Goal: Information Seeking & Learning: Learn about a topic

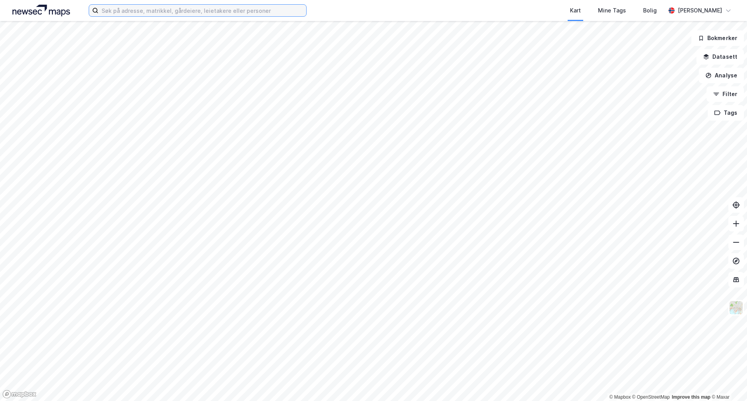
click at [249, 12] on input at bounding box center [202, 11] width 208 height 12
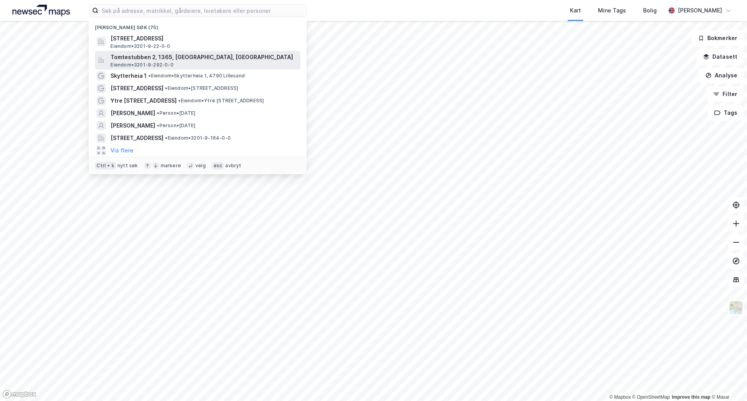
click at [168, 60] on span "Tomtestubben 2, 1365, [GEOGRAPHIC_DATA], [GEOGRAPHIC_DATA]" at bounding box center [203, 57] width 187 height 9
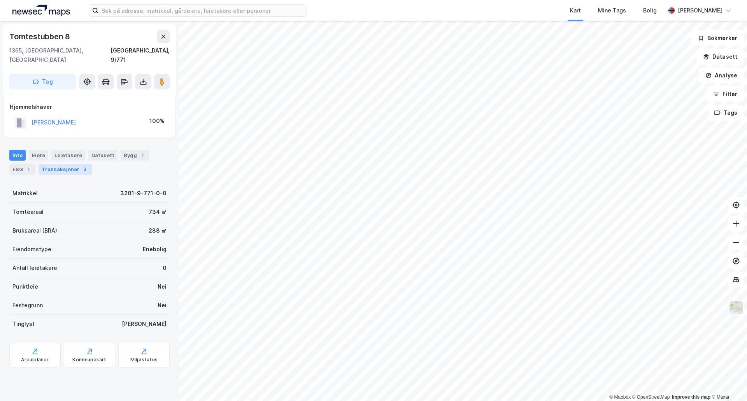
click at [65, 164] on div "Transaksjoner 3" at bounding box center [65, 169] width 53 height 11
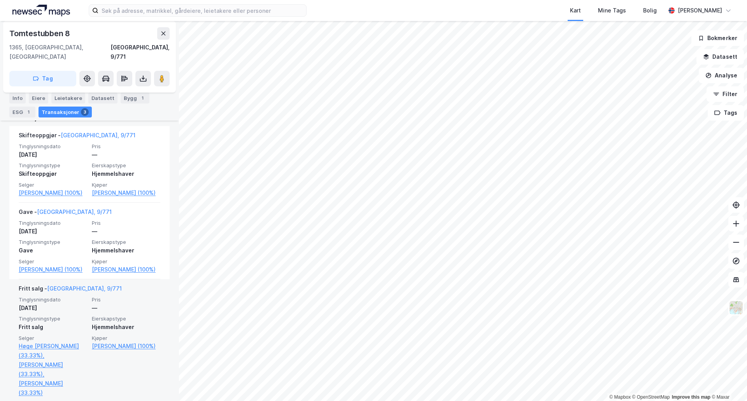
scroll to position [194, 0]
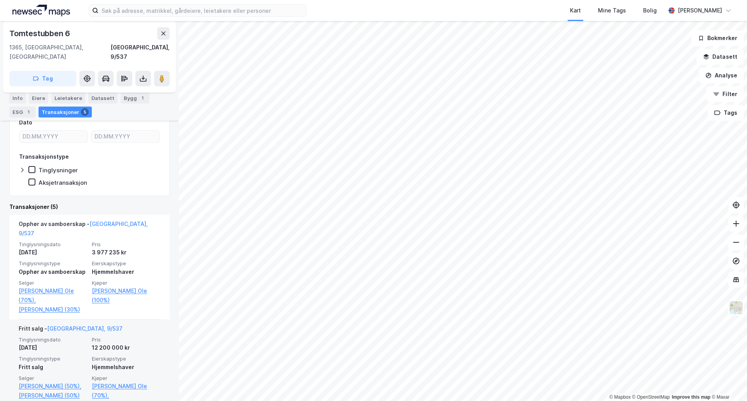
scroll to position [117, 0]
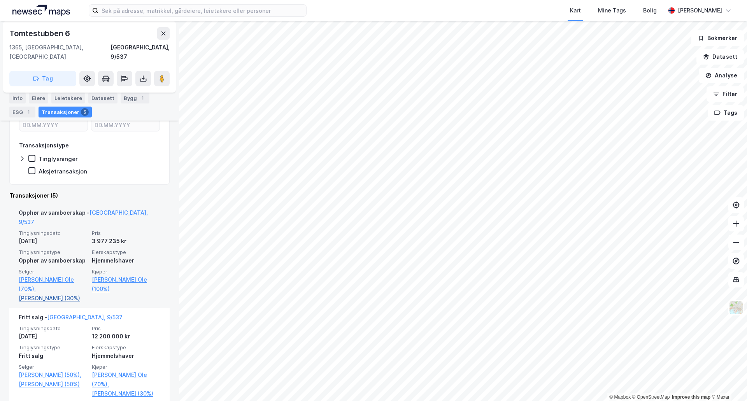
click at [53, 294] on link "[PERSON_NAME] (30%)" at bounding box center [53, 298] width 68 height 9
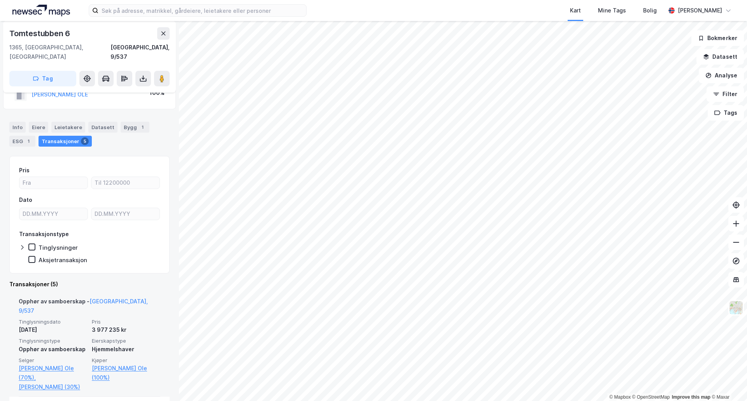
scroll to position [39, 0]
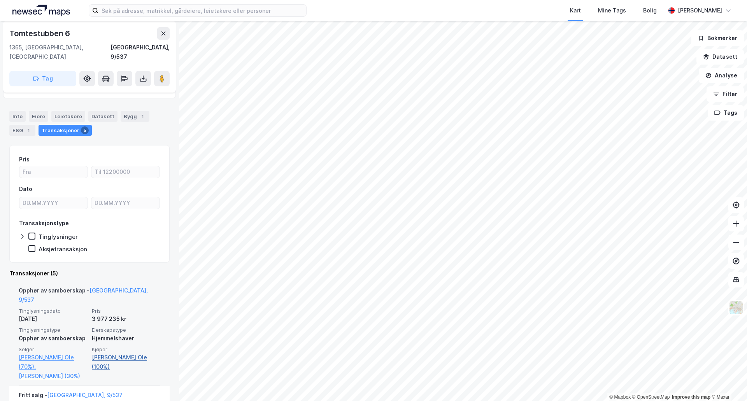
click at [108, 353] on link "[PERSON_NAME] Ole (100%)" at bounding box center [126, 362] width 68 height 19
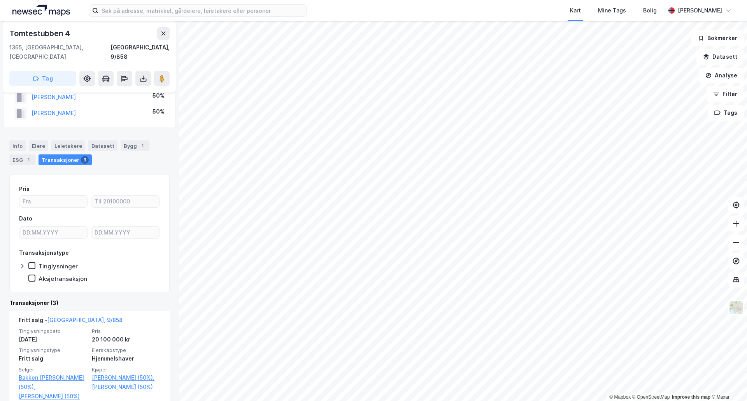
scroll to position [39, 0]
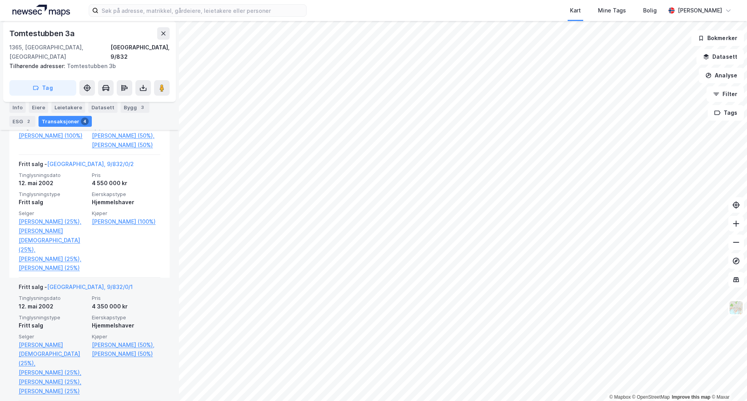
scroll to position [350, 0]
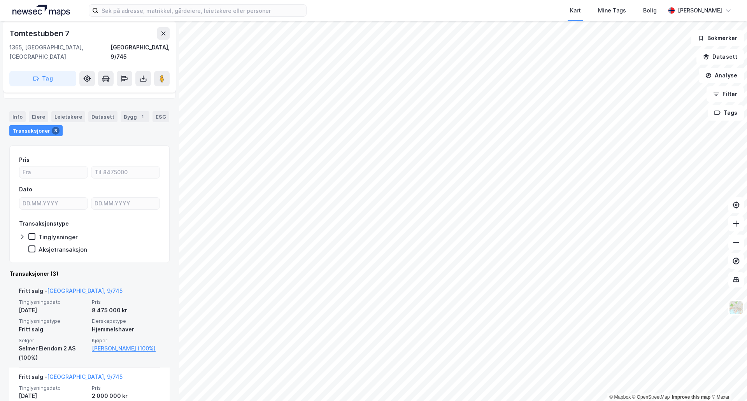
scroll to position [39, 0]
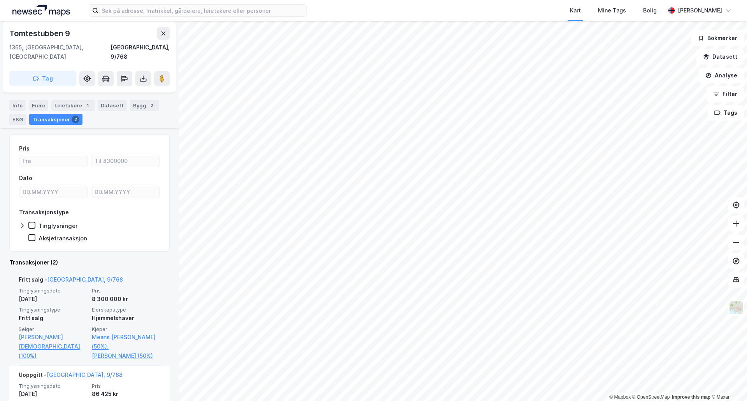
scroll to position [39, 0]
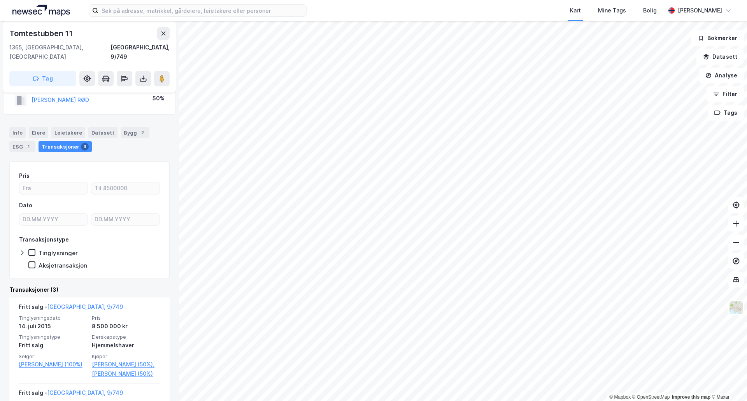
scroll to position [39, 0]
click at [22, 127] on div "Info" at bounding box center [17, 132] width 16 height 11
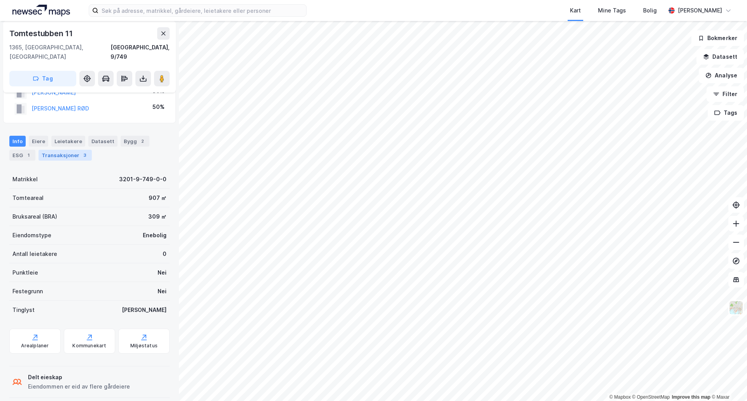
click at [49, 150] on div "Transaksjoner 3" at bounding box center [65, 155] width 53 height 11
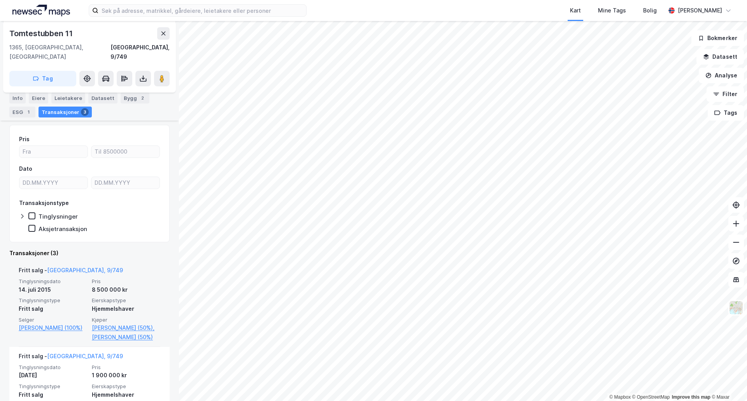
scroll to position [78, 0]
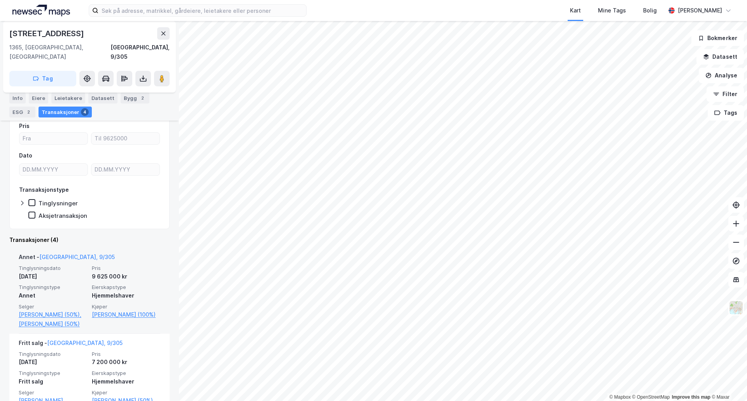
scroll to position [78, 0]
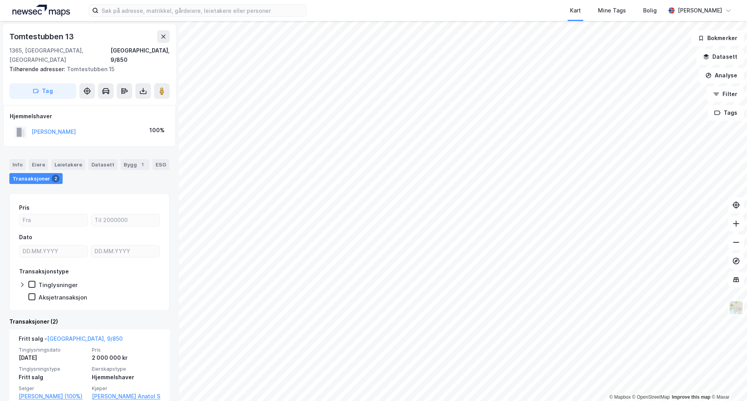
scroll to position [39, 0]
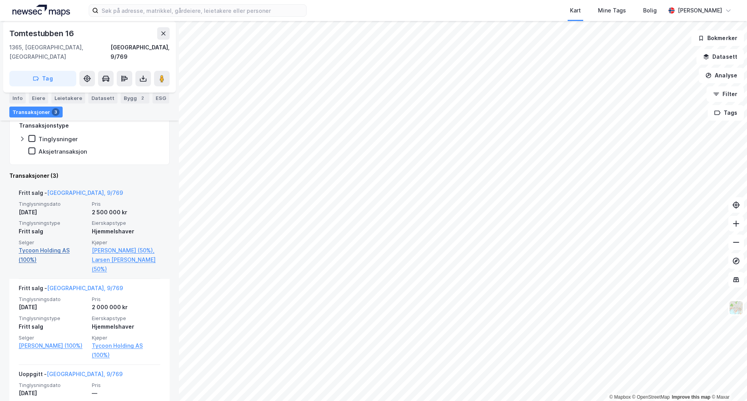
scroll to position [156, 0]
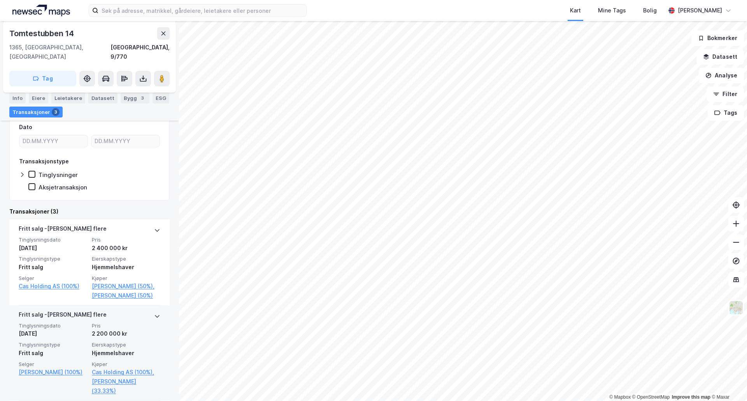
scroll to position [194, 0]
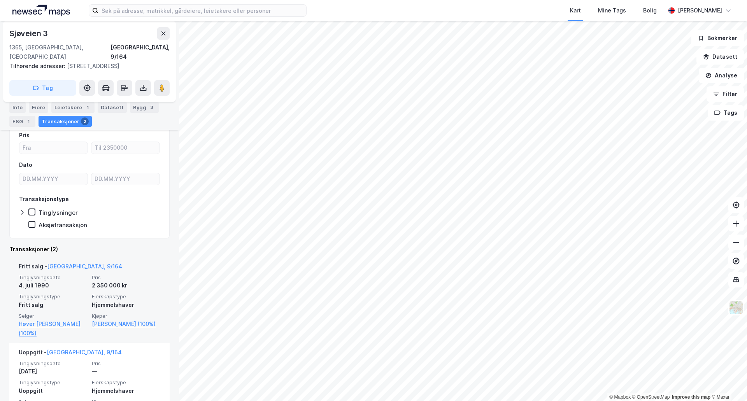
scroll to position [78, 0]
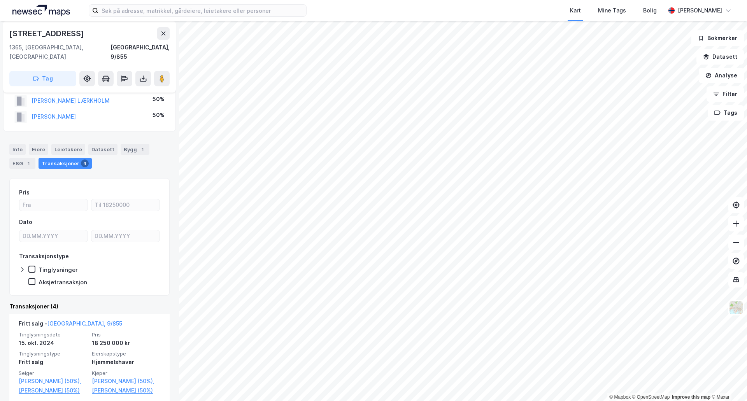
scroll to position [39, 0]
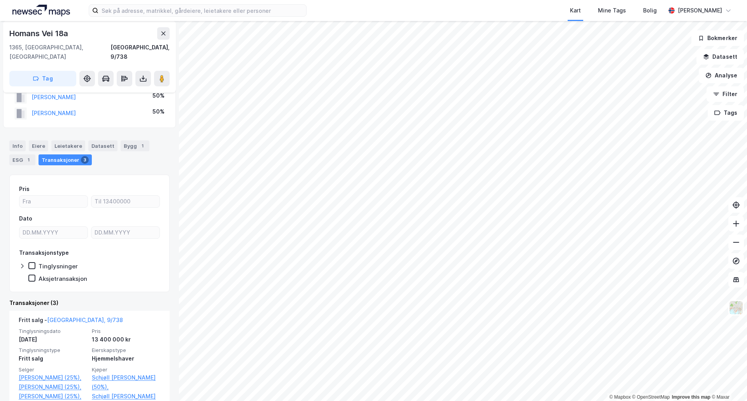
scroll to position [39, 0]
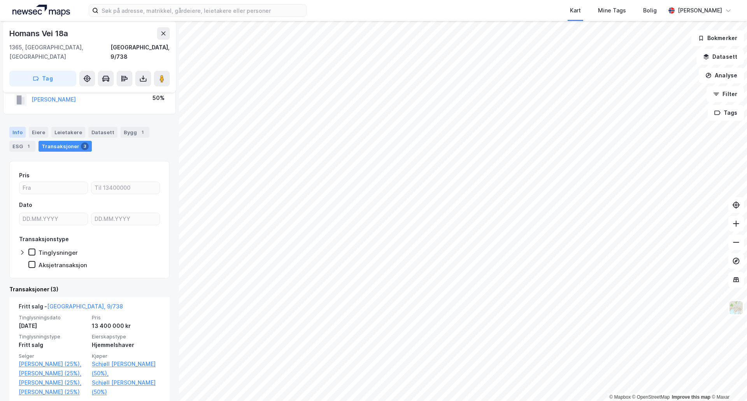
click at [14, 127] on div "Info" at bounding box center [17, 132] width 16 height 11
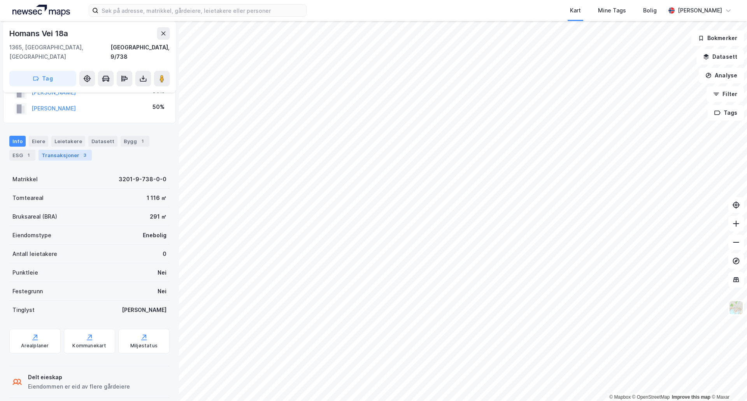
click at [66, 150] on div "Transaksjoner 3" at bounding box center [65, 155] width 53 height 11
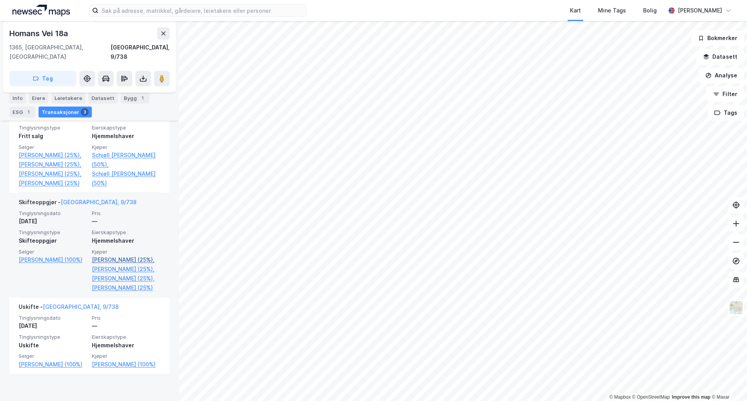
scroll to position [249, 0]
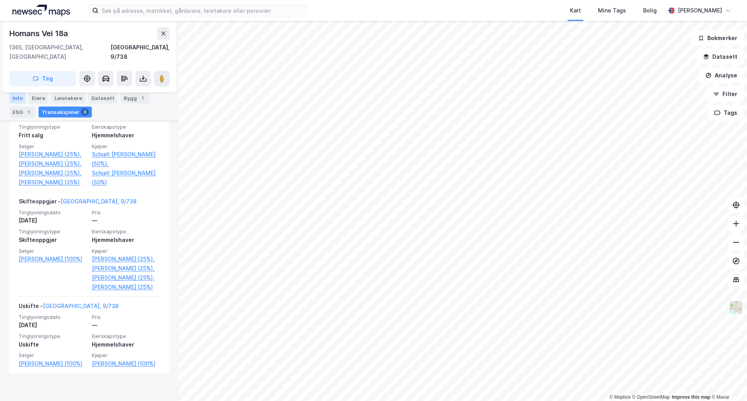
click at [22, 98] on div "Info" at bounding box center [17, 98] width 16 height 11
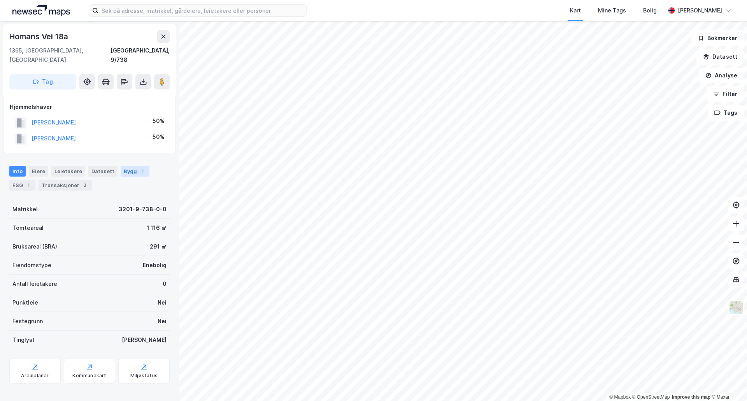
click at [138, 167] on div "1" at bounding box center [142, 171] width 8 height 8
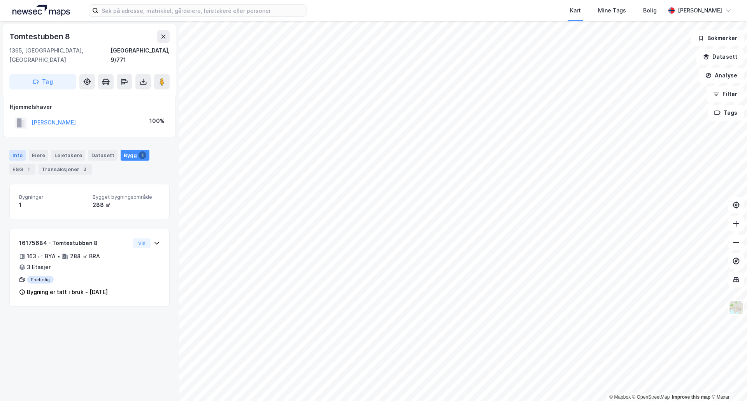
click at [19, 150] on div "Info" at bounding box center [17, 155] width 16 height 11
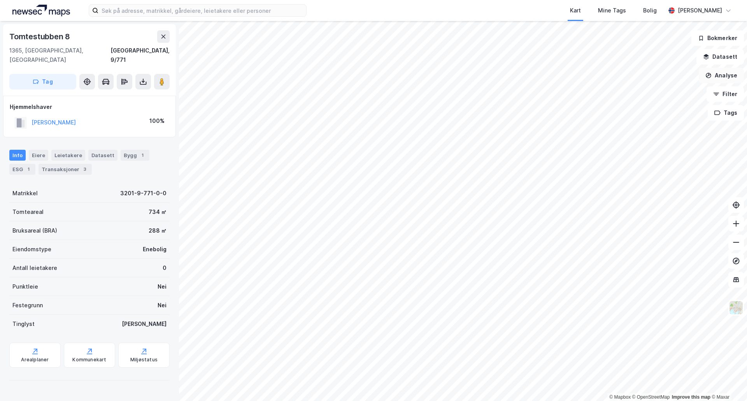
click at [725, 74] on button "Analyse" at bounding box center [721, 76] width 45 height 16
click at [642, 76] on div "Mål avstand" at bounding box center [654, 76] width 68 height 7
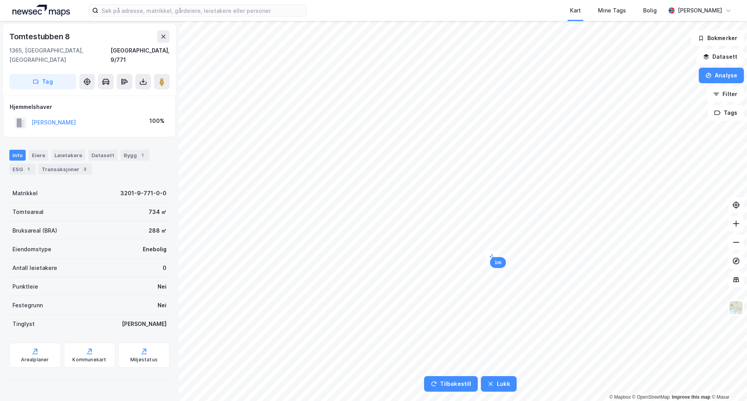
click at [490, 255] on div "1m" at bounding box center [492, 257] width 19 height 19
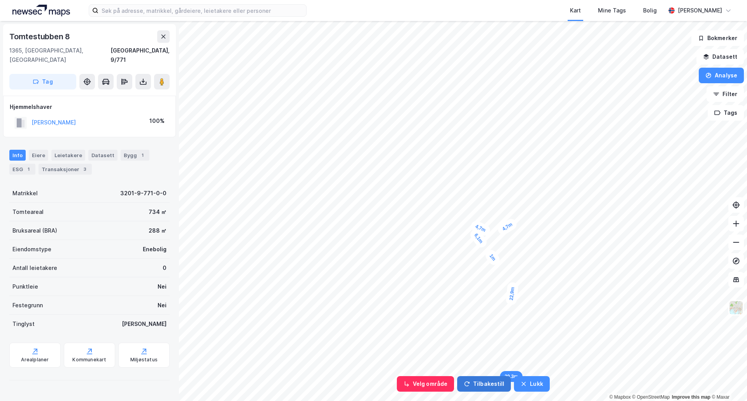
click at [483, 380] on button "Tilbakestill" at bounding box center [484, 384] width 54 height 16
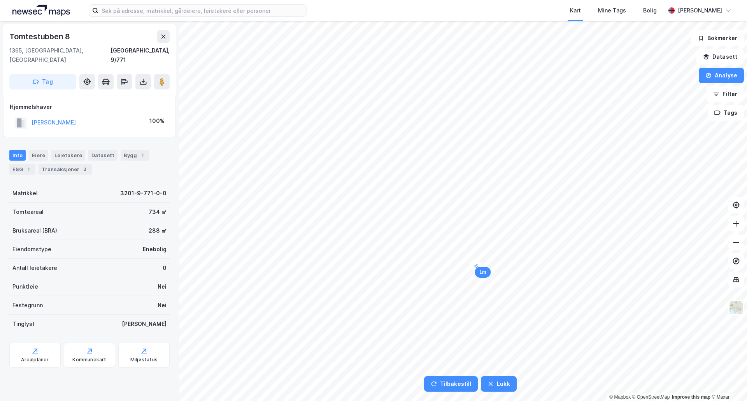
click at [475, 265] on div "1m" at bounding box center [477, 266] width 18 height 19
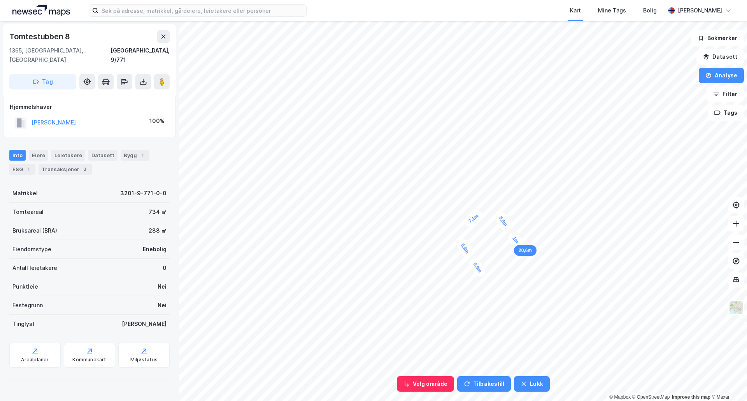
click at [517, 243] on div "1m" at bounding box center [515, 239] width 18 height 19
click at [532, 380] on button "Lukk" at bounding box center [531, 384] width 35 height 16
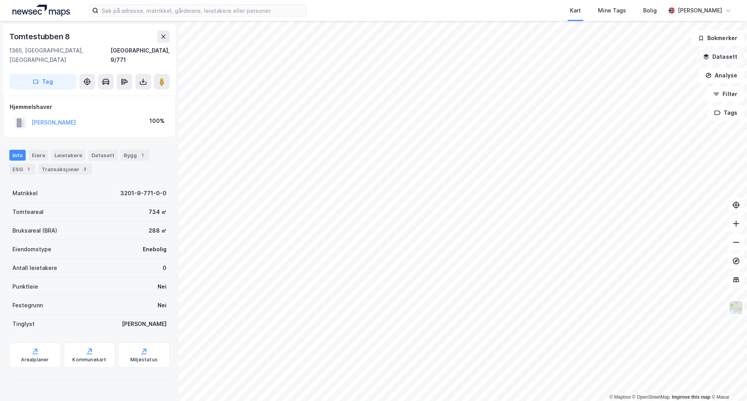
click at [725, 58] on button "Datasett" at bounding box center [719, 57] width 47 height 16
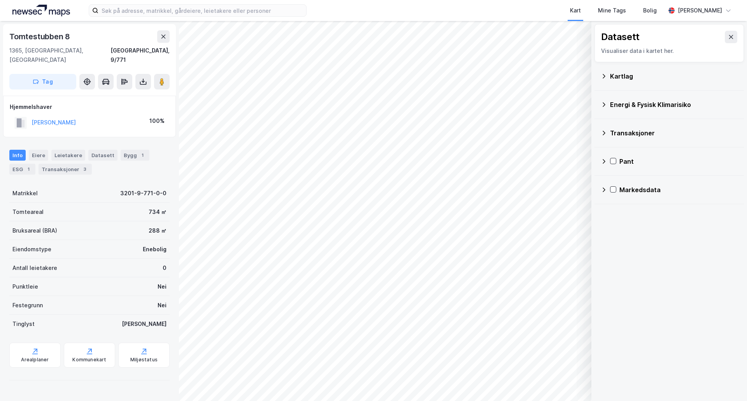
click at [606, 78] on icon at bounding box center [604, 76] width 6 height 6
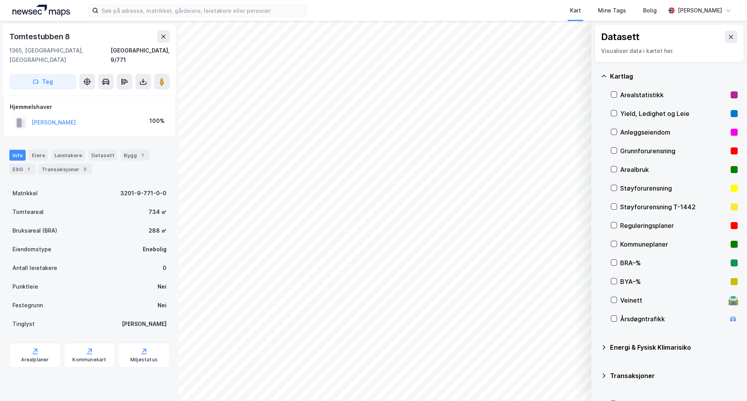
click at [633, 298] on div "Veinett" at bounding box center [672, 300] width 105 height 9
click at [633, 297] on div "Veinett" at bounding box center [672, 300] width 105 height 9
click at [648, 344] on div "Energi & Fysisk Klimarisiko" at bounding box center [674, 347] width 128 height 9
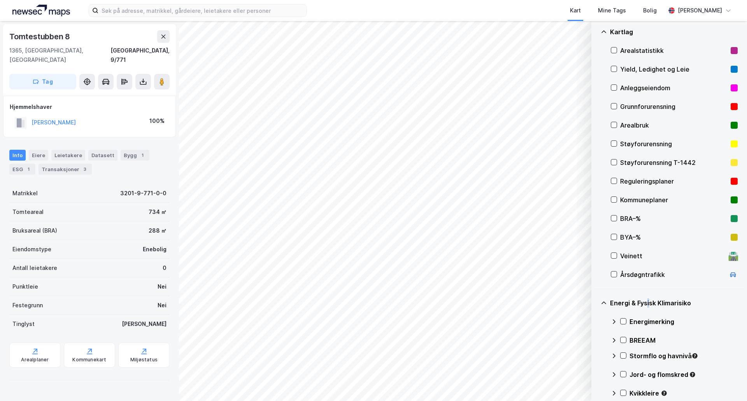
scroll to position [5, 0]
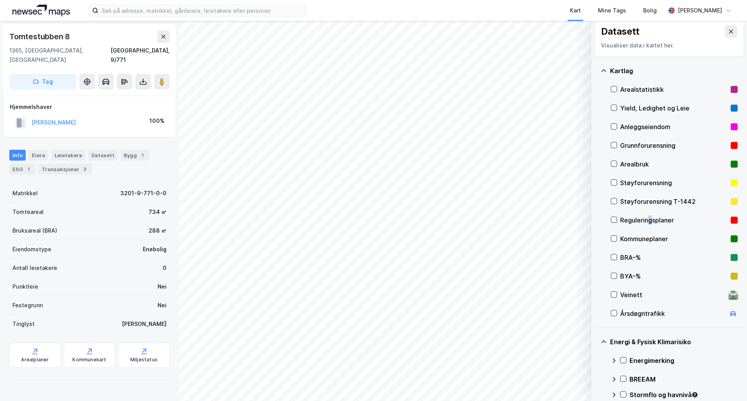
click at [650, 217] on div "Reguleringsplaner" at bounding box center [673, 219] width 107 height 9
click at [649, 217] on div "Reguleringsplaner" at bounding box center [673, 219] width 107 height 9
click at [649, 236] on div "Kommuneplaner" at bounding box center [673, 238] width 107 height 9
click at [653, 123] on div "Anleggseiendom" at bounding box center [673, 126] width 107 height 9
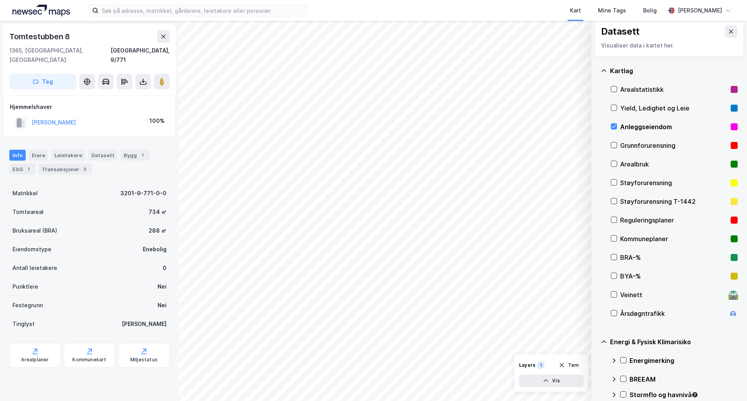
click at [652, 124] on div "Anleggseiendom" at bounding box center [673, 126] width 107 height 9
click at [653, 145] on div "Grunnforurensning" at bounding box center [673, 145] width 107 height 9
click at [643, 160] on div "Arealbruk" at bounding box center [673, 163] width 107 height 9
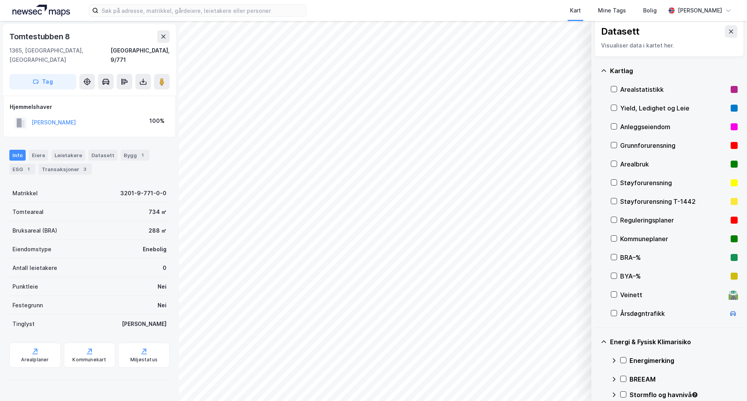
click at [636, 258] on div "BRA–%" at bounding box center [673, 257] width 107 height 9
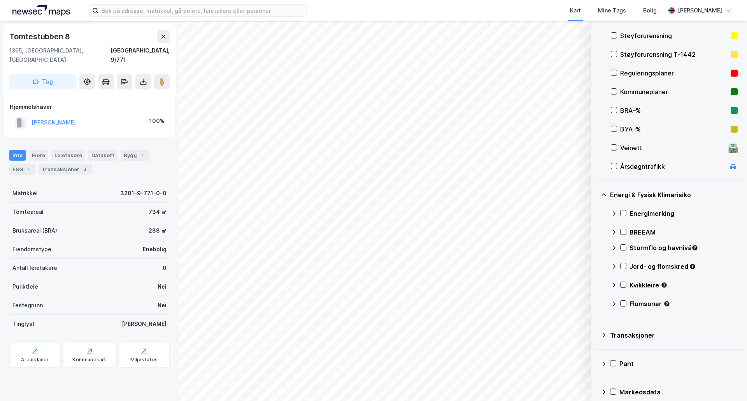
scroll to position [161, 0]
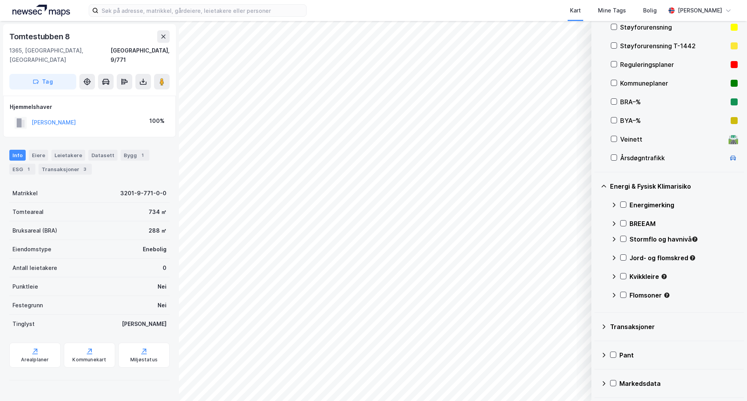
click at [614, 277] on icon at bounding box center [614, 276] width 6 height 6
click at [613, 277] on icon at bounding box center [614, 276] width 6 height 6
click at [616, 294] on icon at bounding box center [614, 295] width 6 height 6
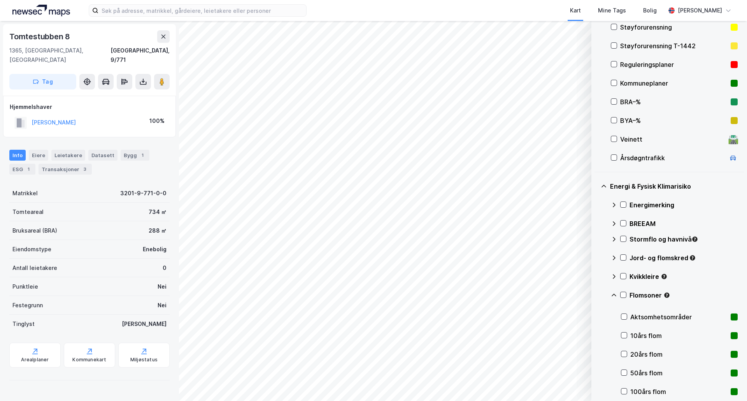
click at [616, 294] on icon at bounding box center [614, 295] width 6 height 6
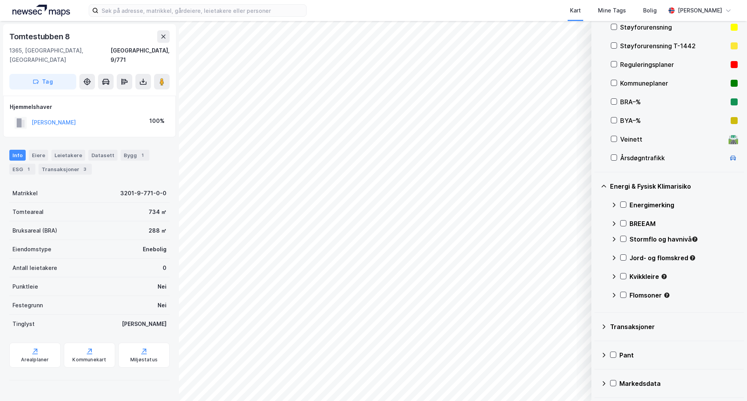
click at [627, 294] on div "Flomsoner" at bounding box center [674, 298] width 127 height 19
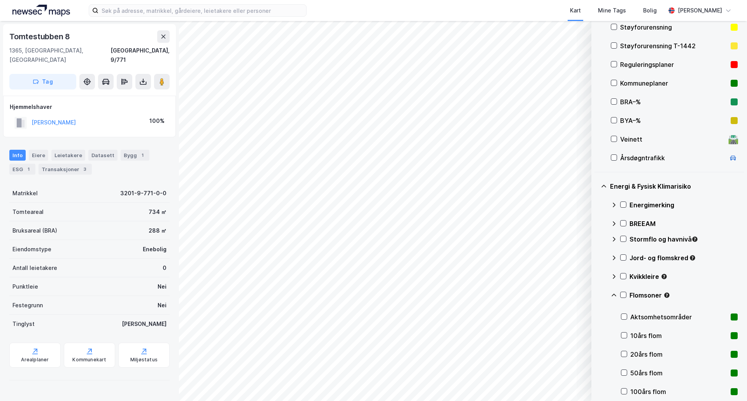
click at [626, 294] on div "Flomsoner" at bounding box center [674, 298] width 127 height 19
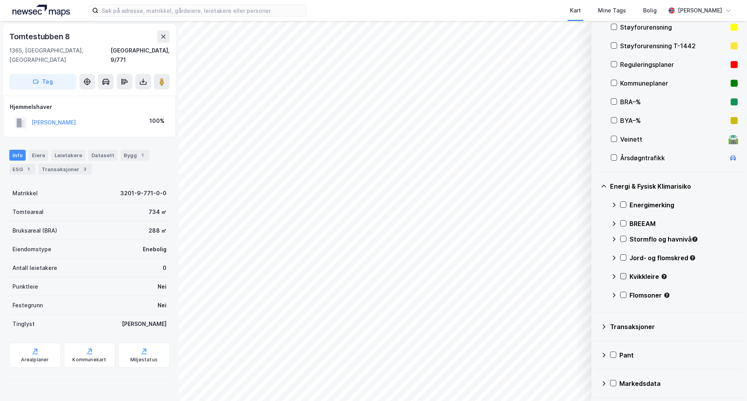
click at [623, 279] on icon at bounding box center [622, 275] width 5 height 5
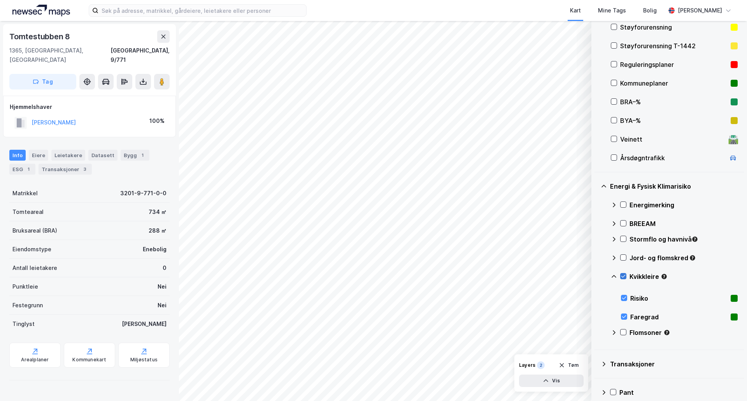
click at [624, 275] on icon at bounding box center [622, 275] width 5 height 5
click at [625, 259] on icon at bounding box center [622, 257] width 5 height 5
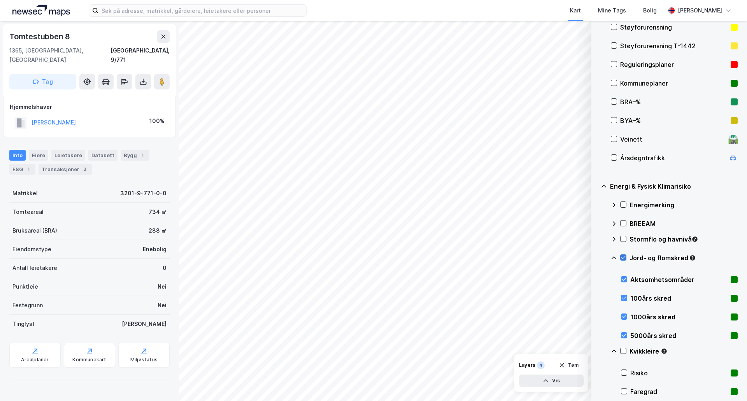
click at [625, 259] on icon at bounding box center [622, 257] width 5 height 5
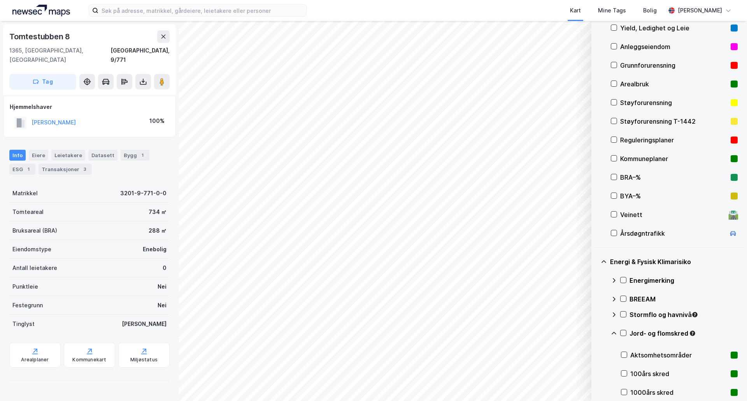
scroll to position [0, 0]
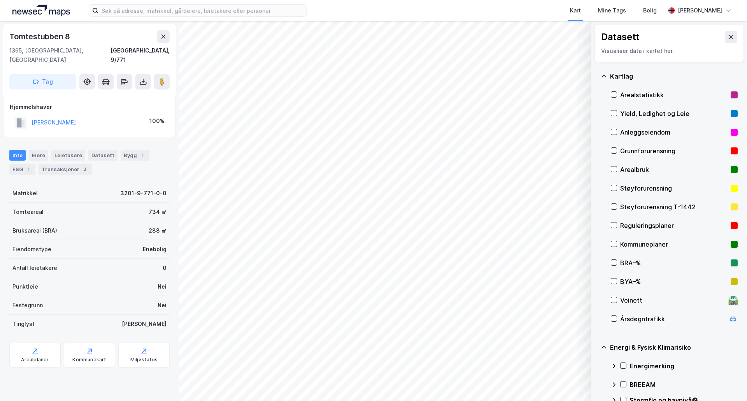
click at [604, 75] on icon at bounding box center [604, 76] width 6 height 6
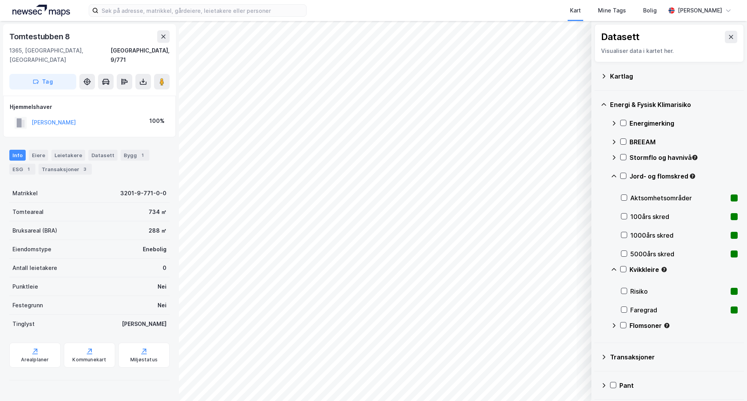
click at [607, 103] on div "Energi & Fysisk Klimarisiko" at bounding box center [669, 104] width 137 height 19
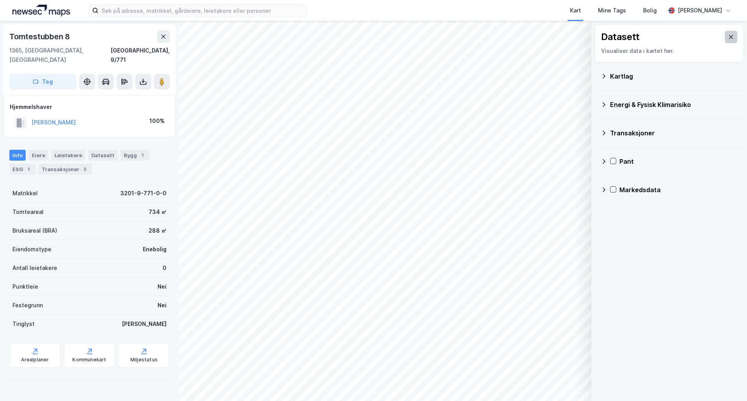
click at [728, 38] on icon at bounding box center [731, 37] width 6 height 6
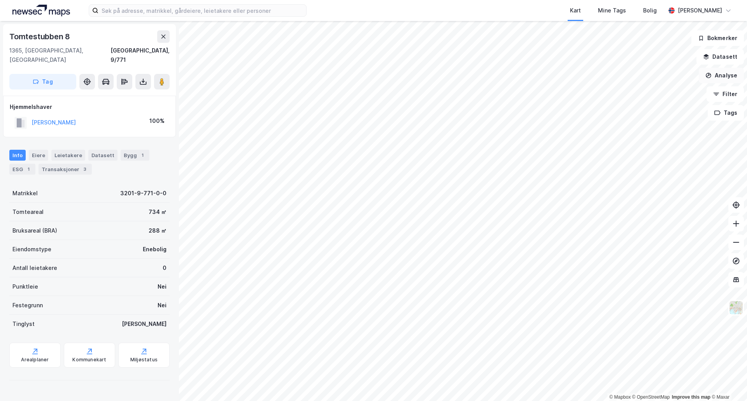
click at [724, 77] on button "Analyse" at bounding box center [721, 76] width 45 height 16
click at [637, 77] on div "Mål avstand" at bounding box center [654, 76] width 68 height 7
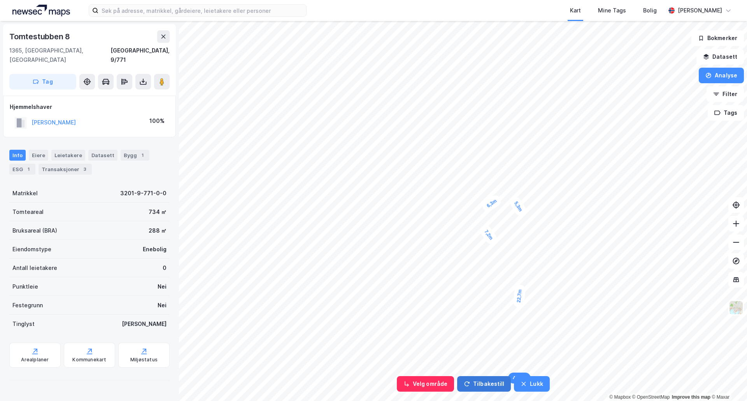
click at [476, 385] on button "Tilbakestill" at bounding box center [484, 384] width 54 height 16
click at [476, 273] on div "2,6m" at bounding box center [472, 265] width 20 height 23
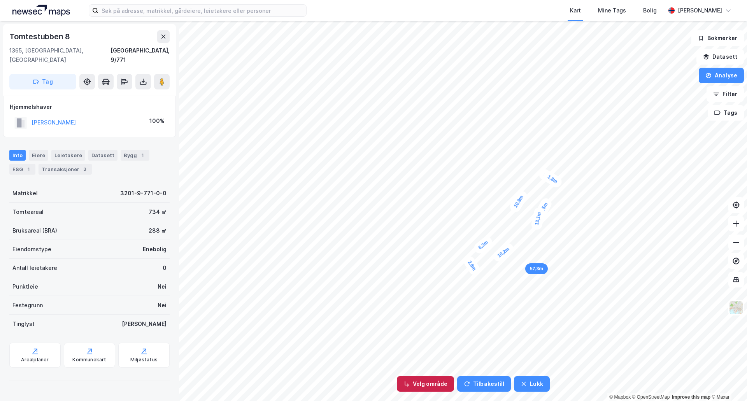
click at [440, 382] on button "Velg område" at bounding box center [425, 384] width 57 height 16
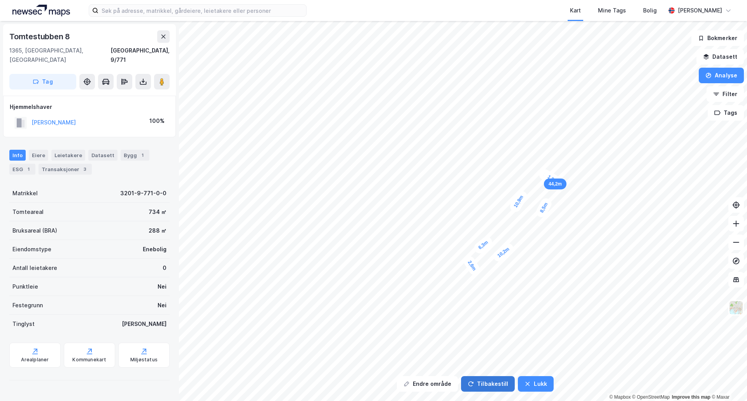
click at [494, 385] on button "Tilbakestill" at bounding box center [488, 384] width 54 height 16
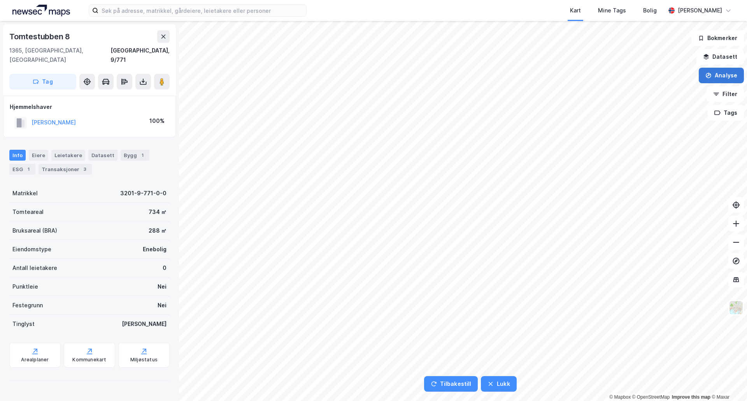
click at [729, 77] on button "Analyse" at bounding box center [721, 76] width 45 height 16
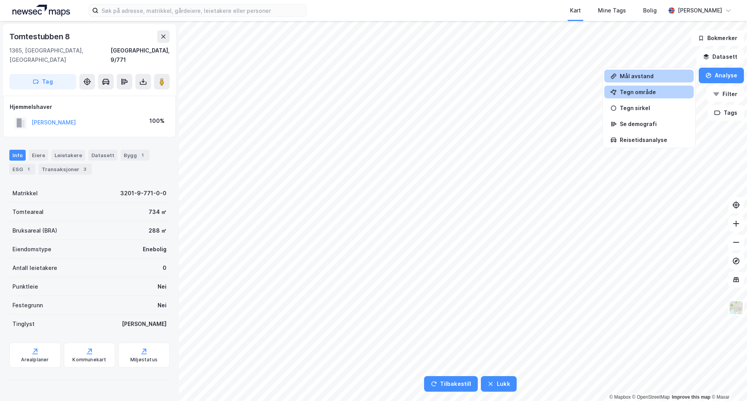
click at [653, 90] on div "Tegn område" at bounding box center [654, 92] width 68 height 7
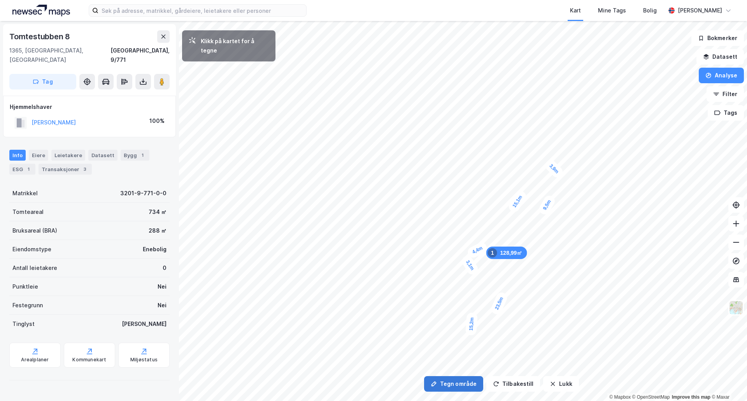
click at [465, 384] on button "Tegn område" at bounding box center [453, 384] width 59 height 16
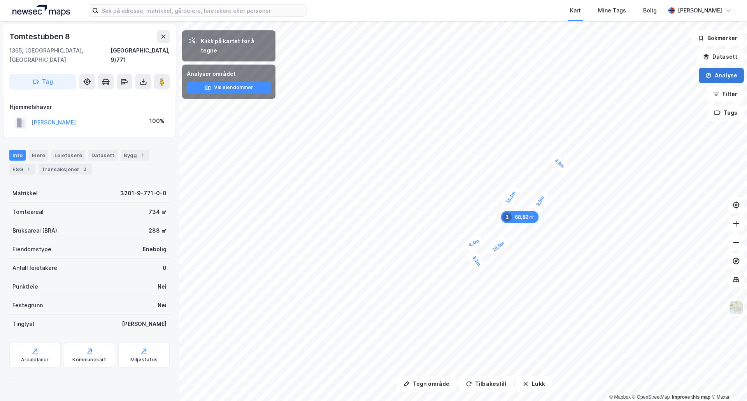
click at [728, 74] on button "Analyse" at bounding box center [721, 76] width 45 height 16
click at [723, 76] on button "Analyse" at bounding box center [721, 76] width 45 height 16
click at [478, 383] on button "Tilbakestill" at bounding box center [486, 384] width 54 height 16
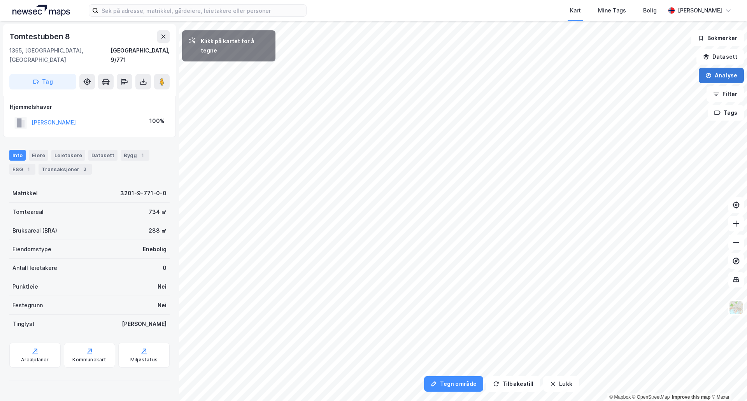
click at [725, 80] on button "Analyse" at bounding box center [721, 76] width 45 height 16
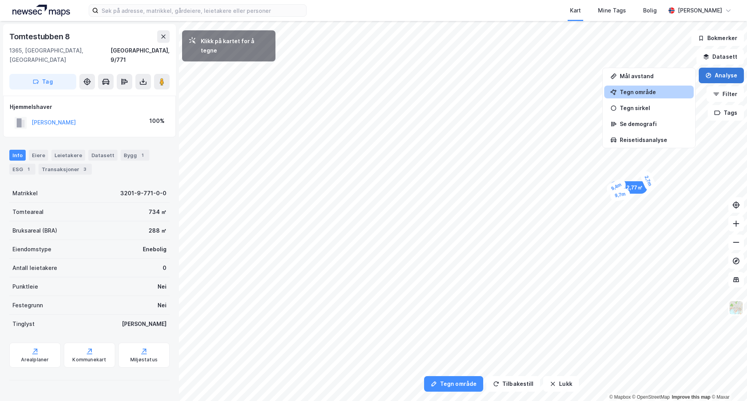
click at [711, 74] on icon "button" at bounding box center [708, 75] width 6 height 6
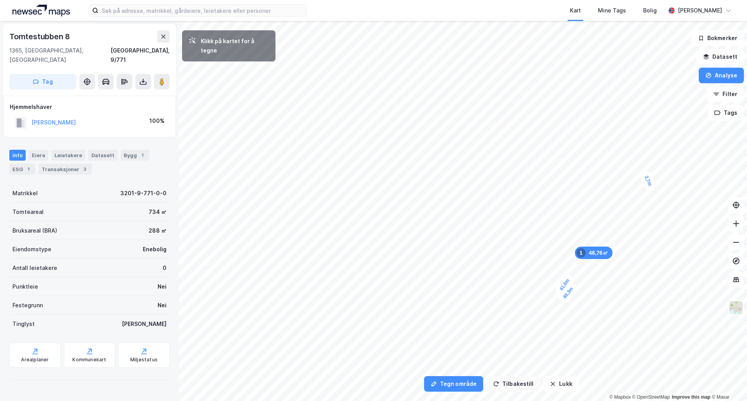
click at [496, 380] on button "Tilbakestill" at bounding box center [513, 384] width 54 height 16
click at [720, 73] on button "Analyse" at bounding box center [721, 76] width 45 height 16
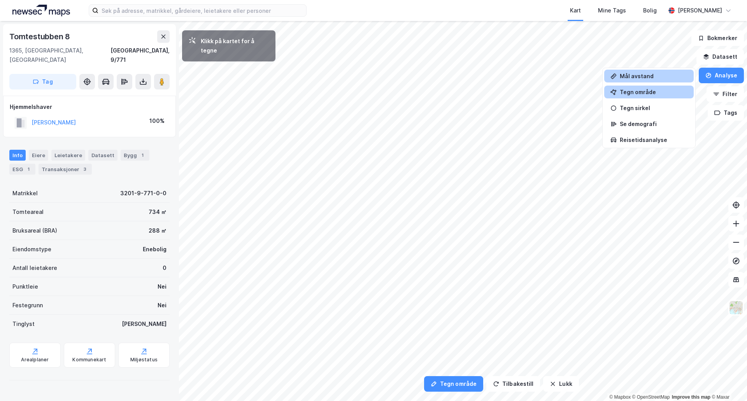
click at [650, 76] on div "Mål avstand" at bounding box center [654, 76] width 68 height 7
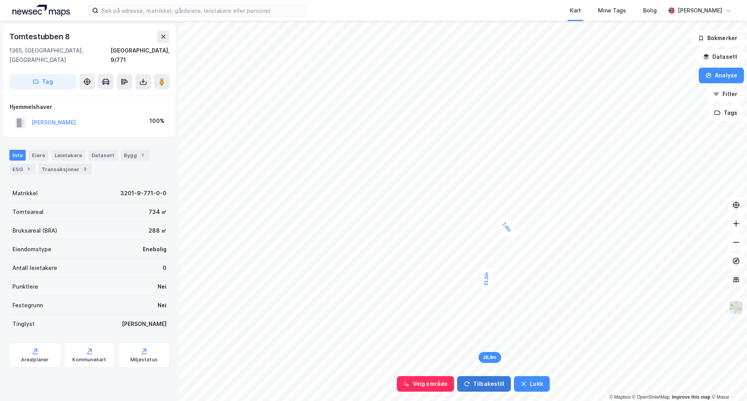
click at [473, 379] on button "Tilbakestill" at bounding box center [484, 384] width 54 height 16
click at [483, 382] on button "Tilbakestill" at bounding box center [484, 384] width 54 height 16
